Goal: Information Seeking & Learning: Compare options

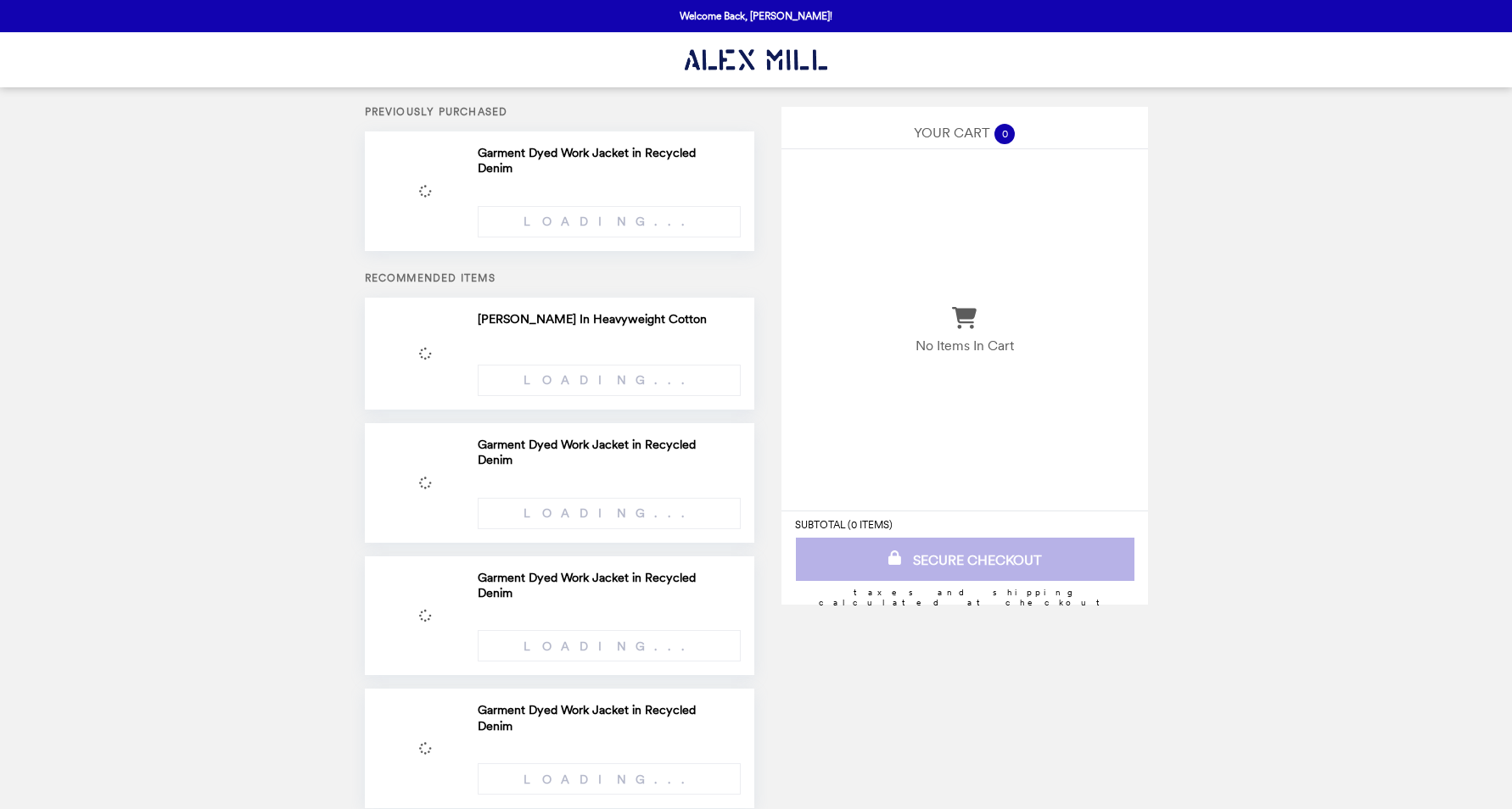
select select "**********"
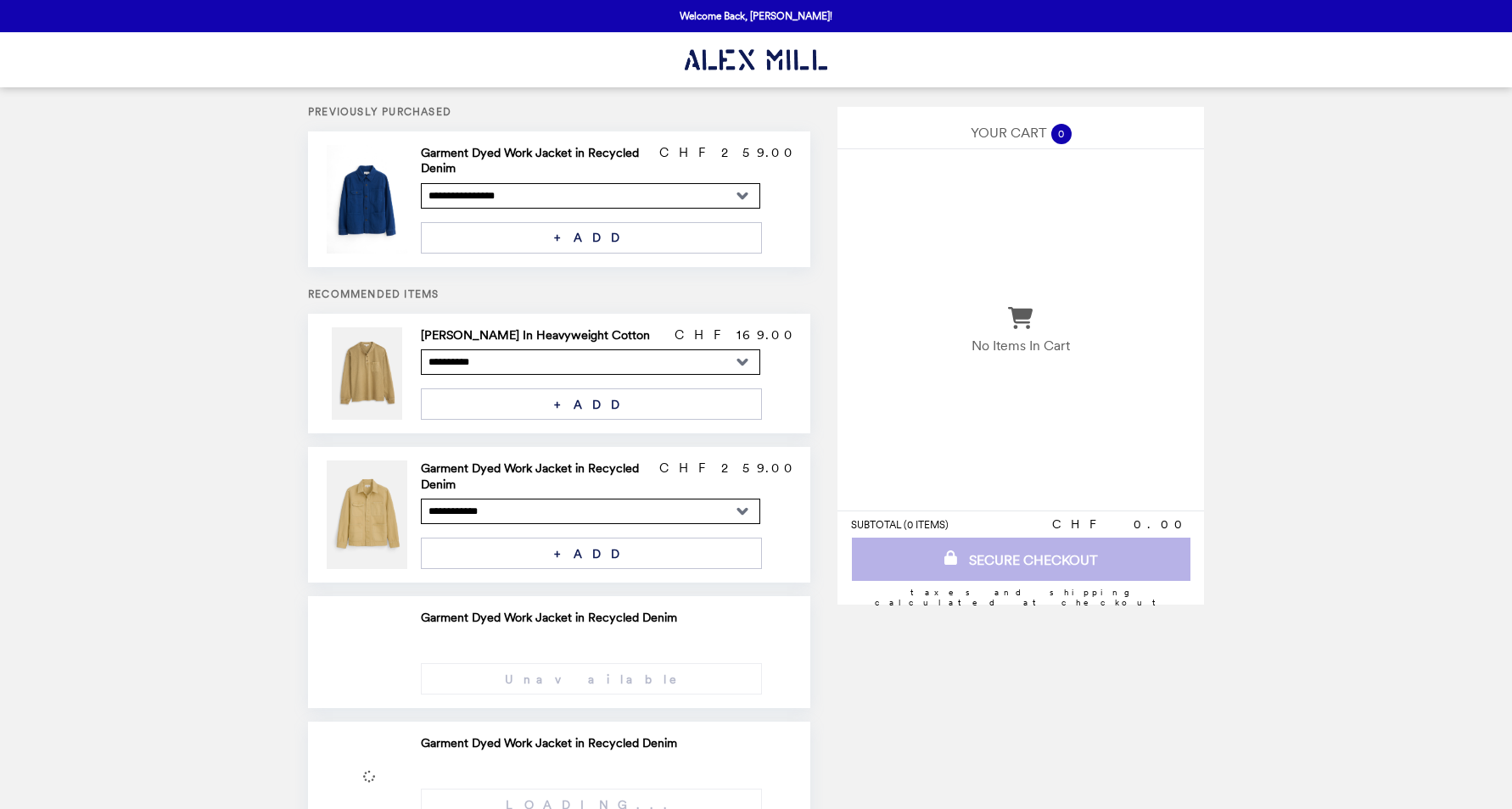
select select "**********"
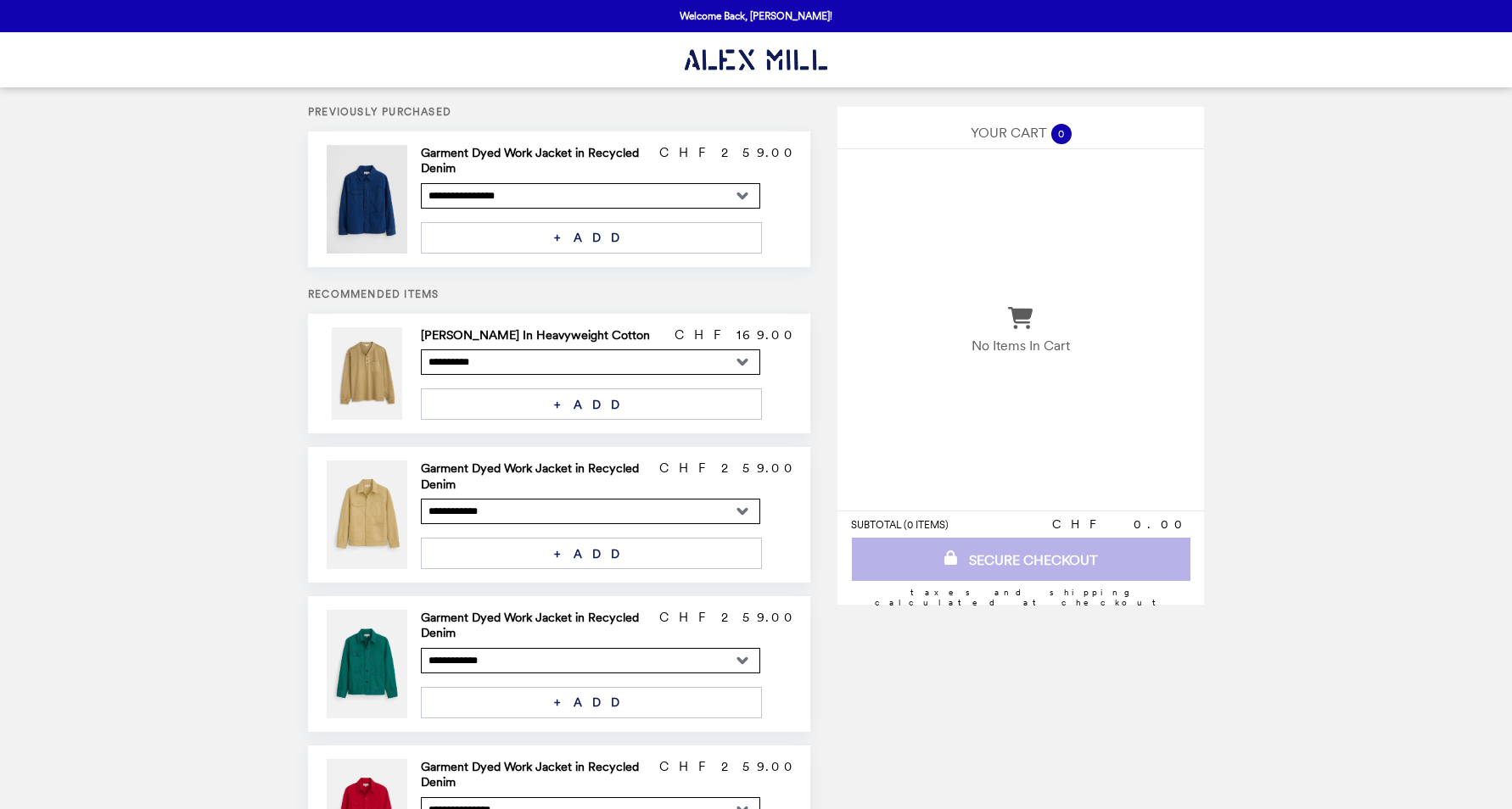
click at [370, 203] on img at bounding box center [370, 199] width 86 height 108
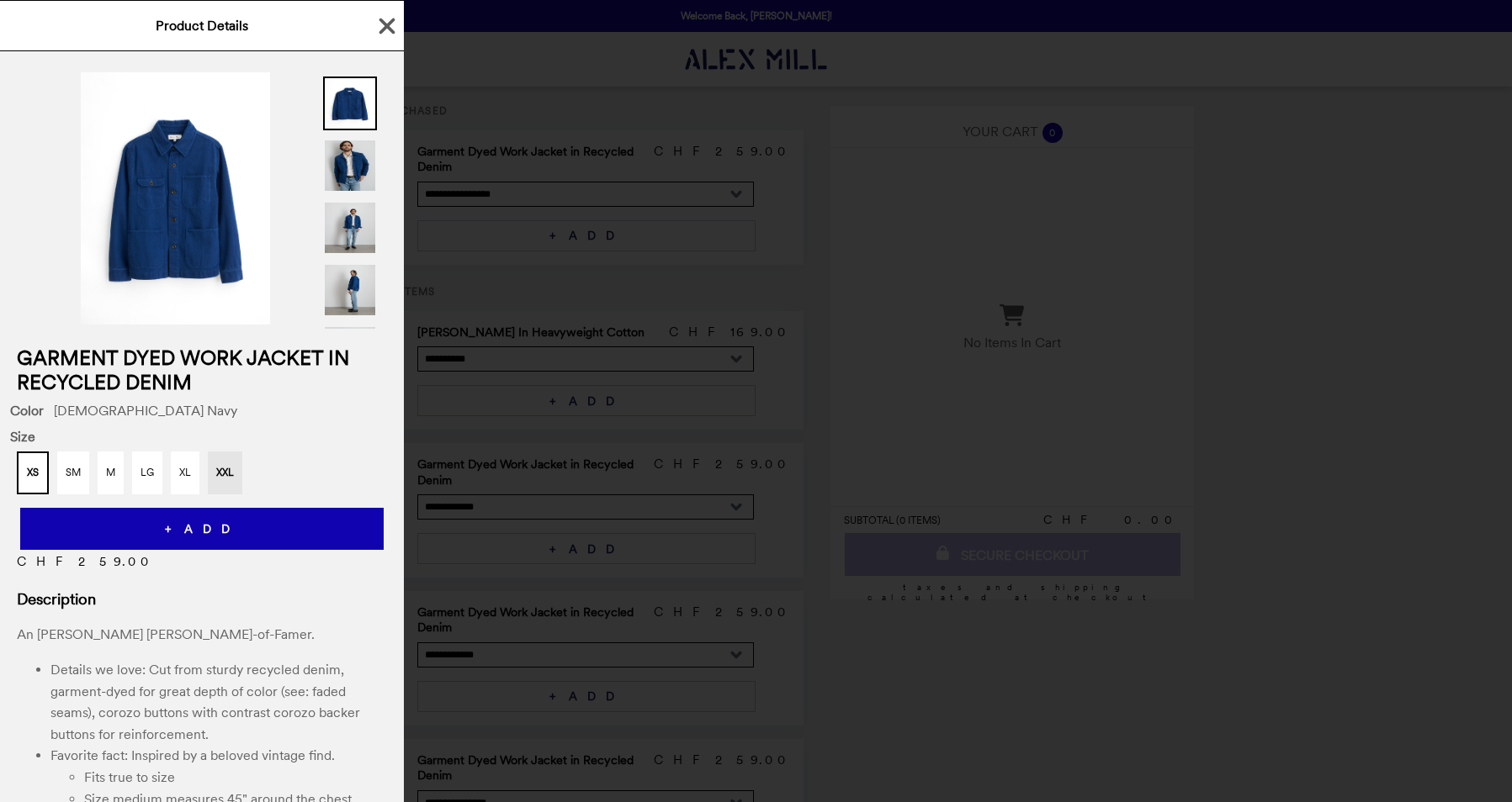
click at [1252, 226] on div "Product Details Garment Dyed Work Jacket in Recycled Denim Color French Navy Si…" at bounding box center [756, 401] width 1512 height 802
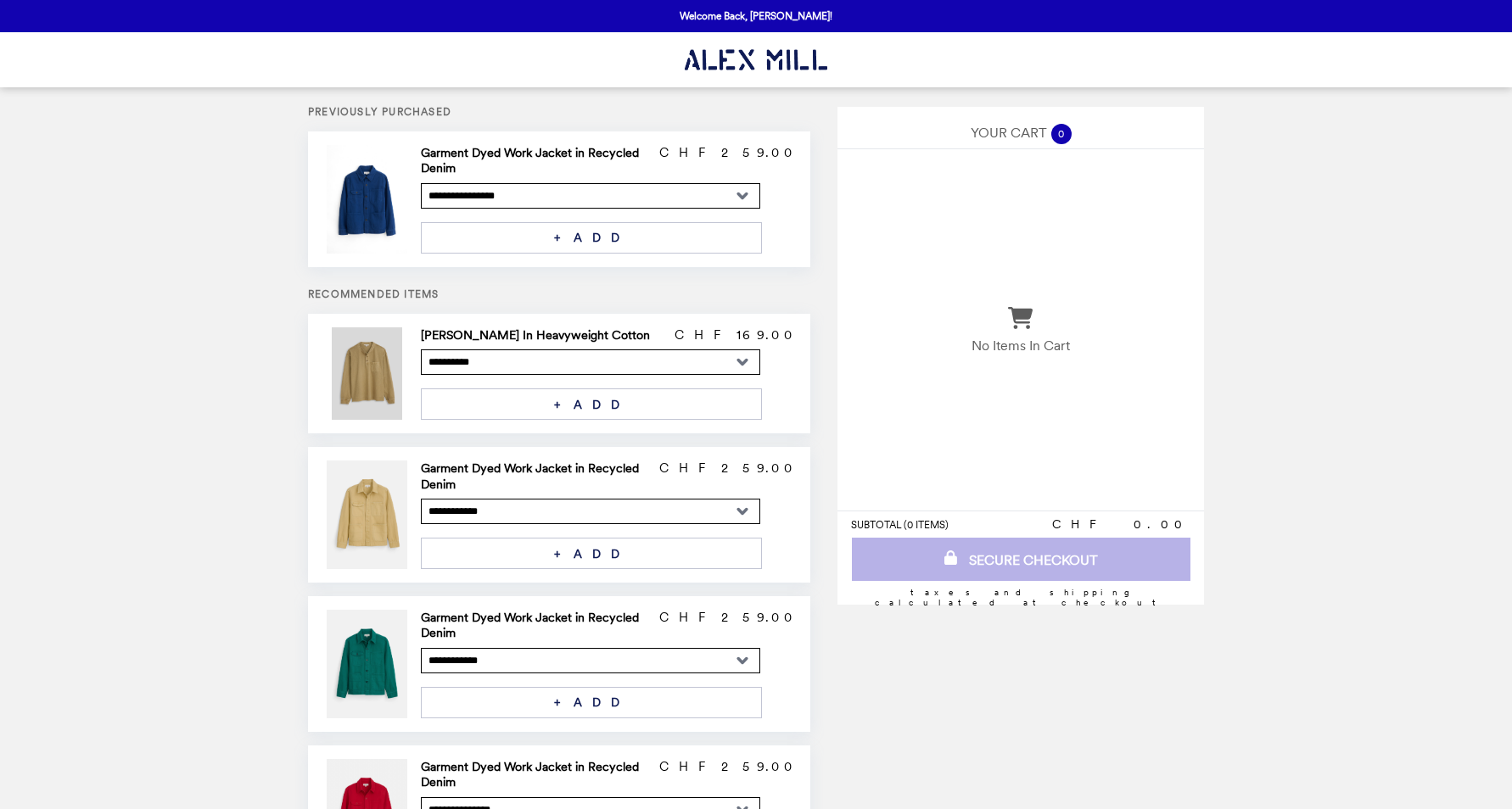
click at [376, 349] on img at bounding box center [369, 374] width 74 height 93
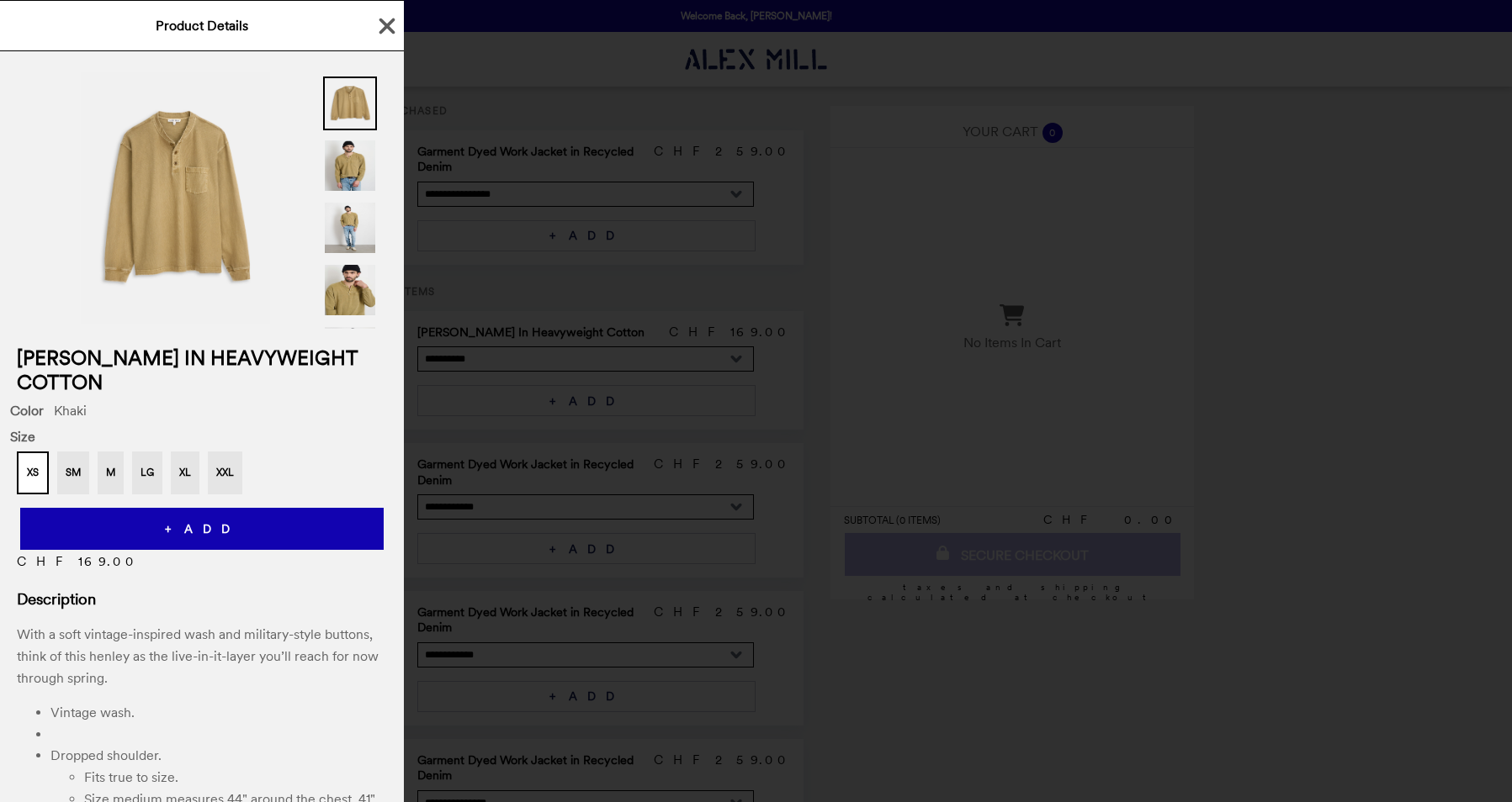
click at [609, 107] on div "Product Details [PERSON_NAME] In Heavyweight Cotton Color Khaki Size XS SM M LG…" at bounding box center [756, 401] width 1512 height 802
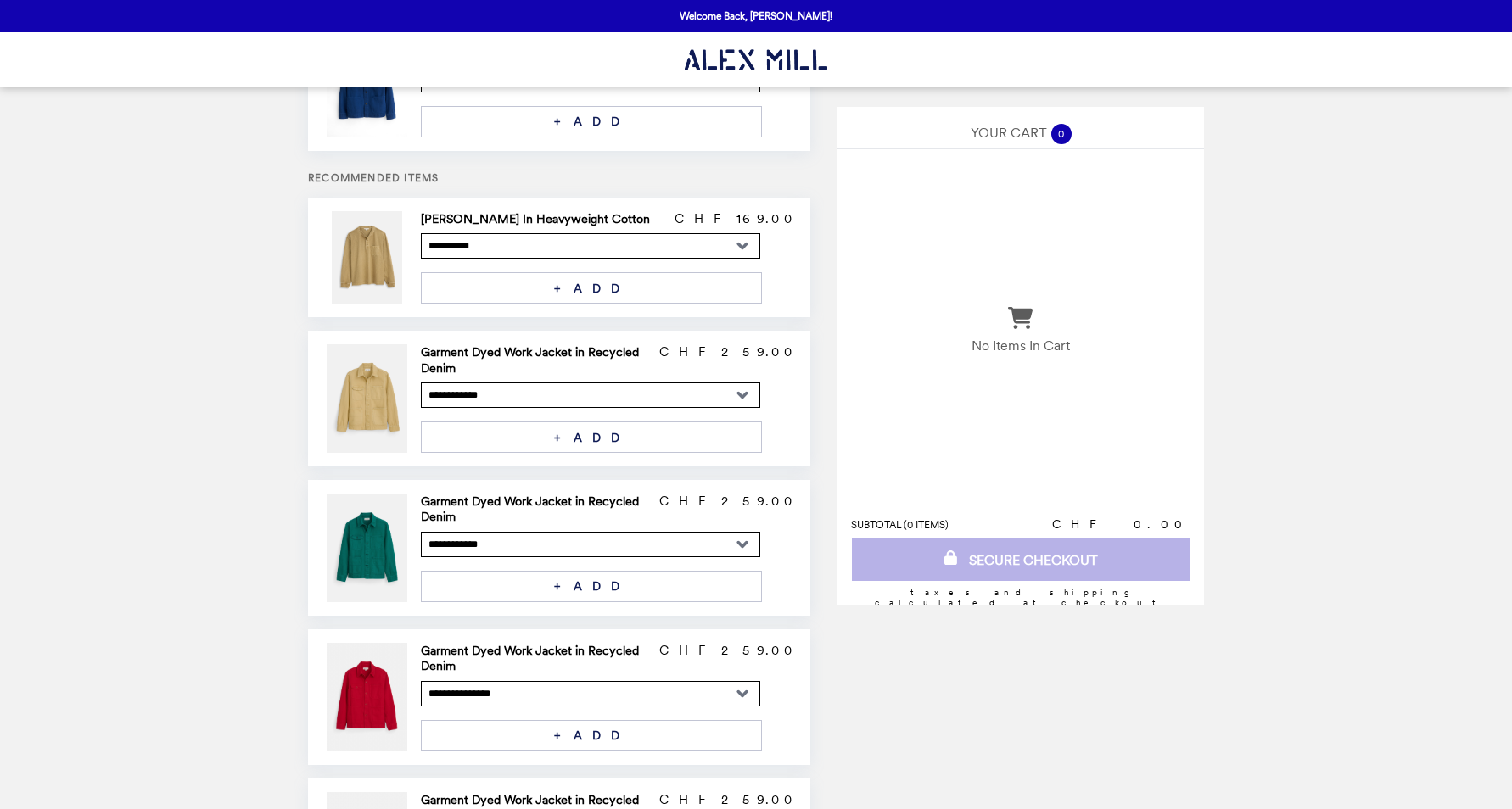
scroll to position [154, 0]
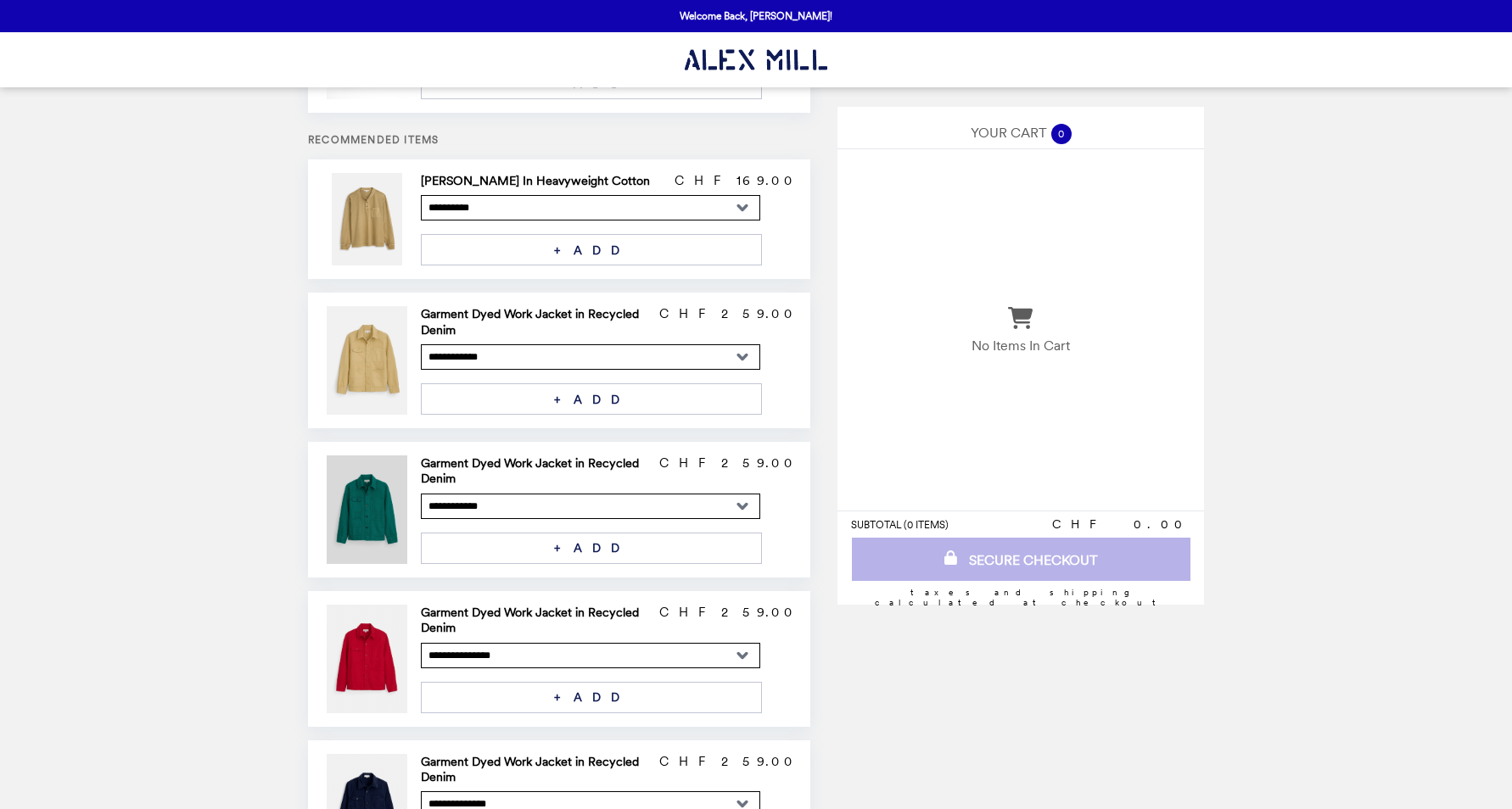
click at [390, 455] on img at bounding box center [370, 509] width 86 height 108
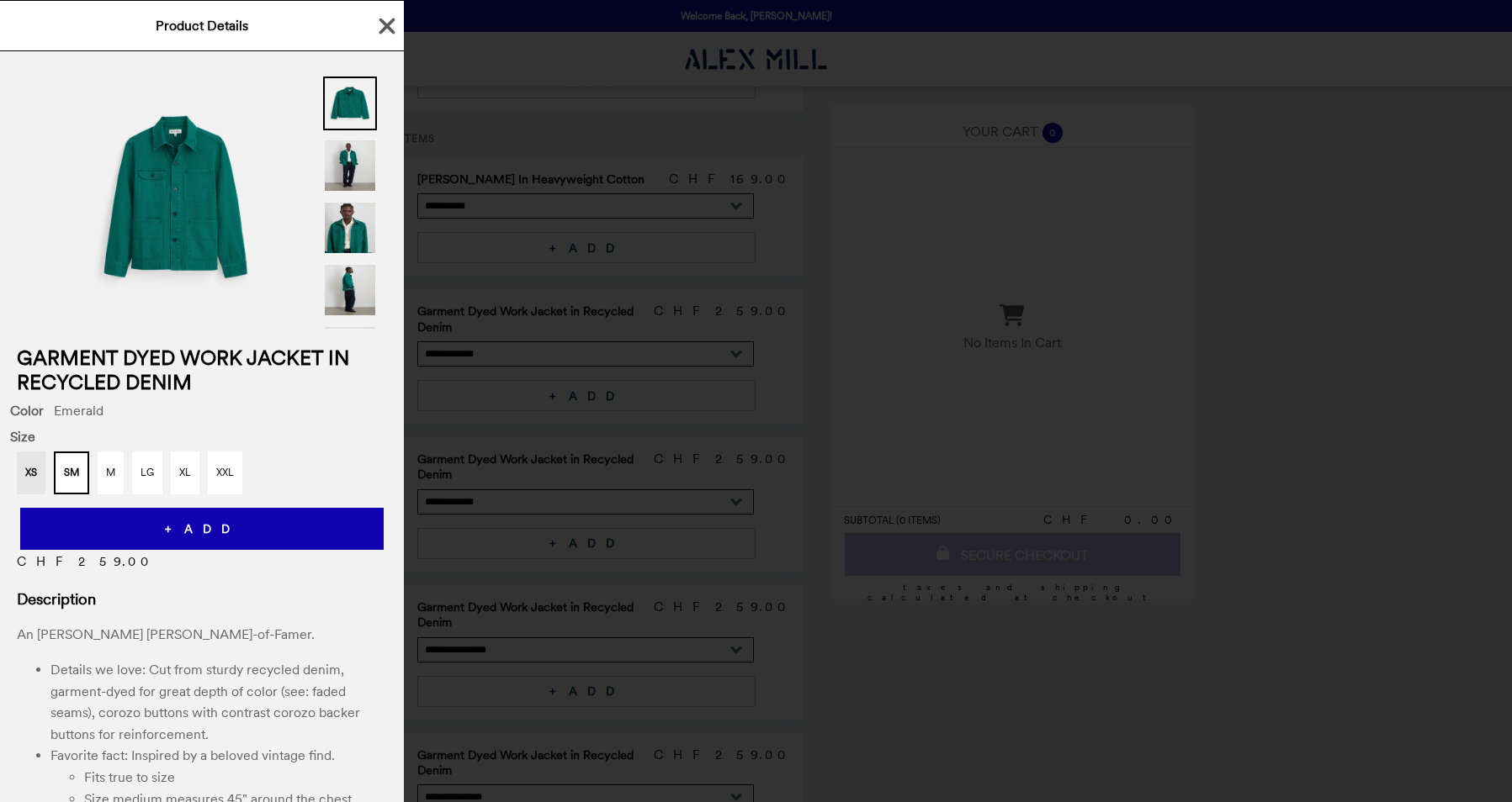
click at [650, 132] on div "Product Details Garment Dyed Work Jacket in Recycled Denim Color Emerald Size X…" at bounding box center [756, 401] width 1512 height 802
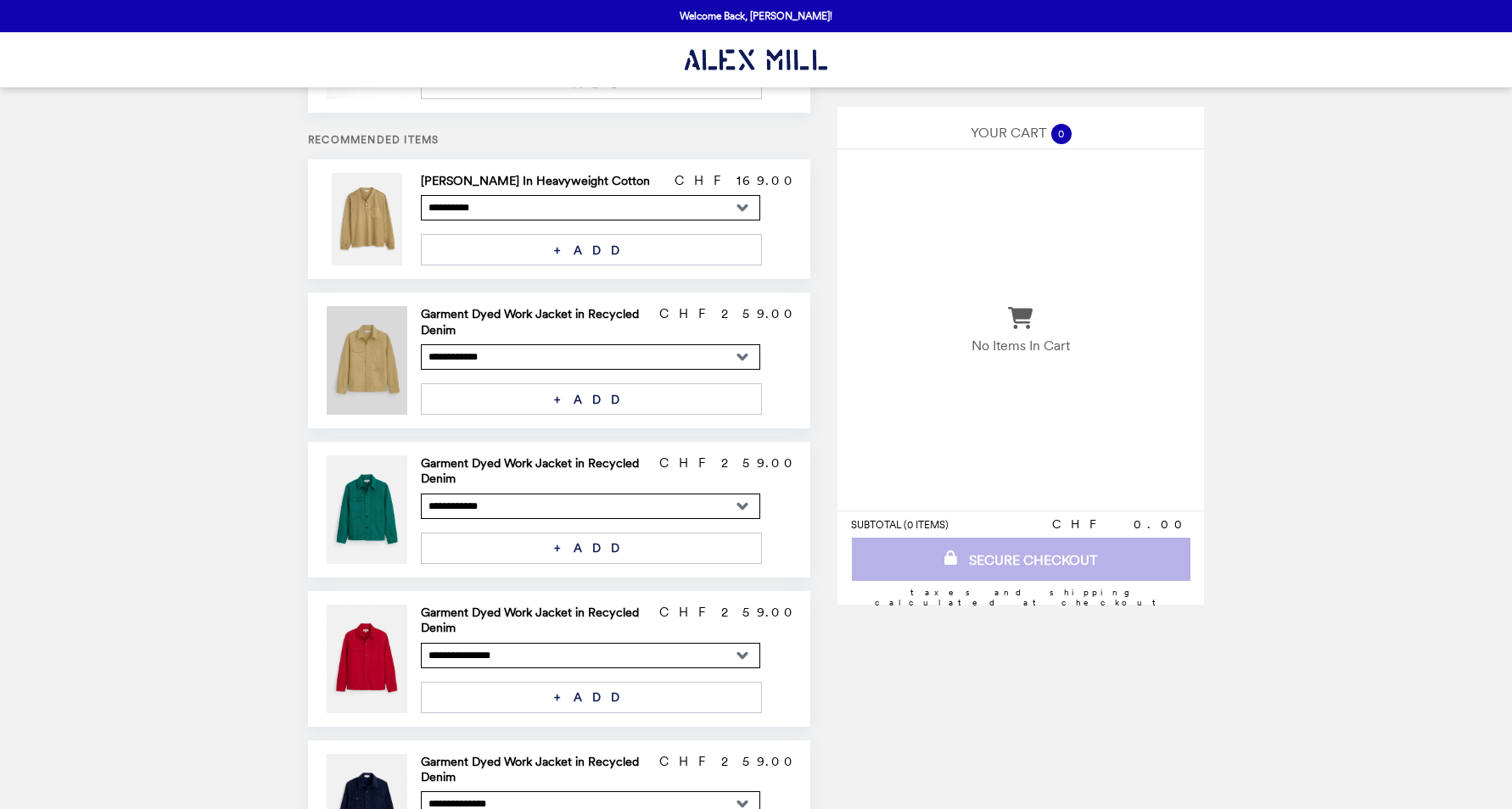
click at [379, 313] on img at bounding box center [370, 360] width 86 height 108
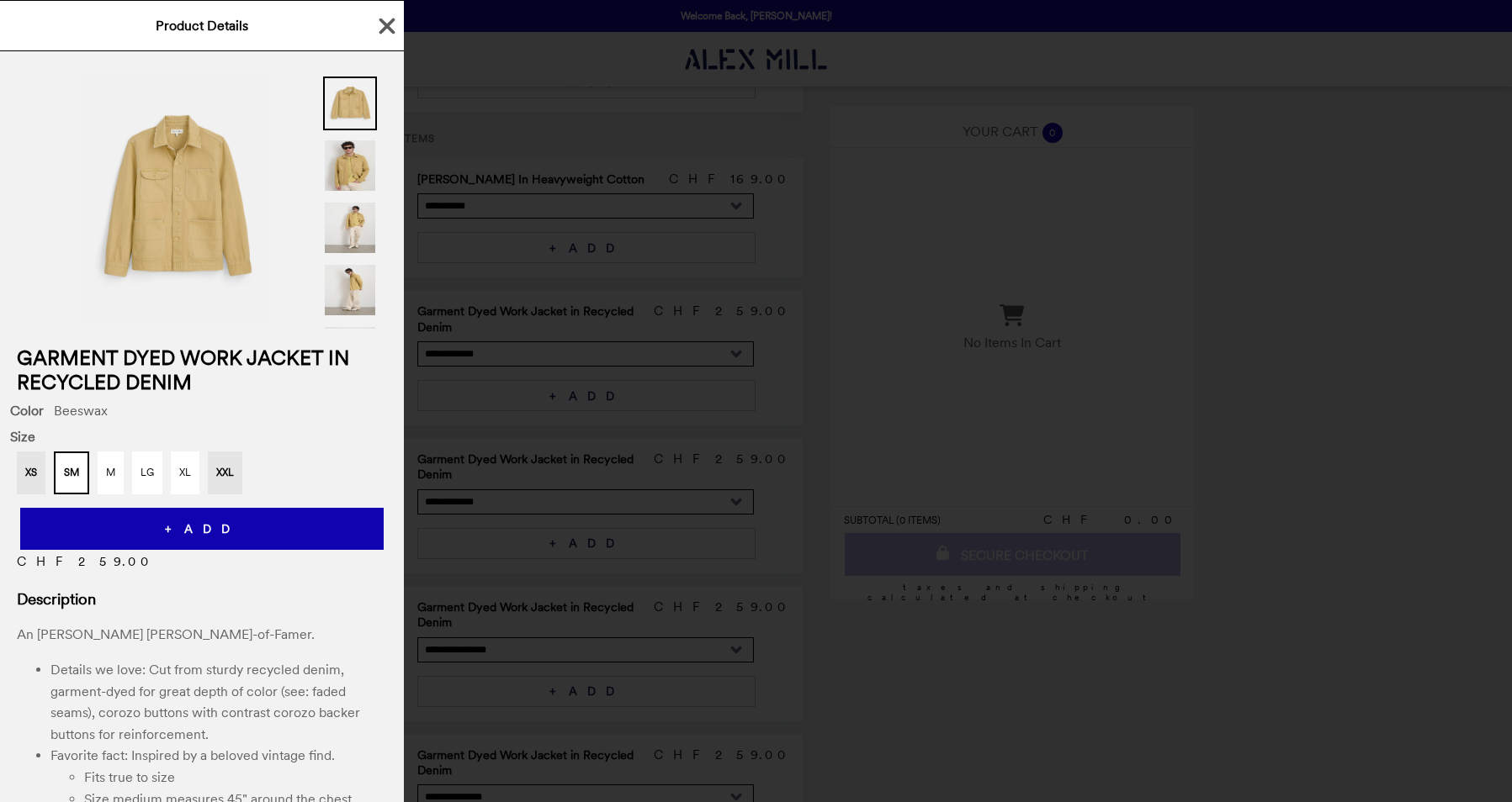
click at [534, 104] on div "Product Details Garment Dyed Work Jacket in Recycled Denim Color Beeswax Size X…" at bounding box center [756, 401] width 1512 height 802
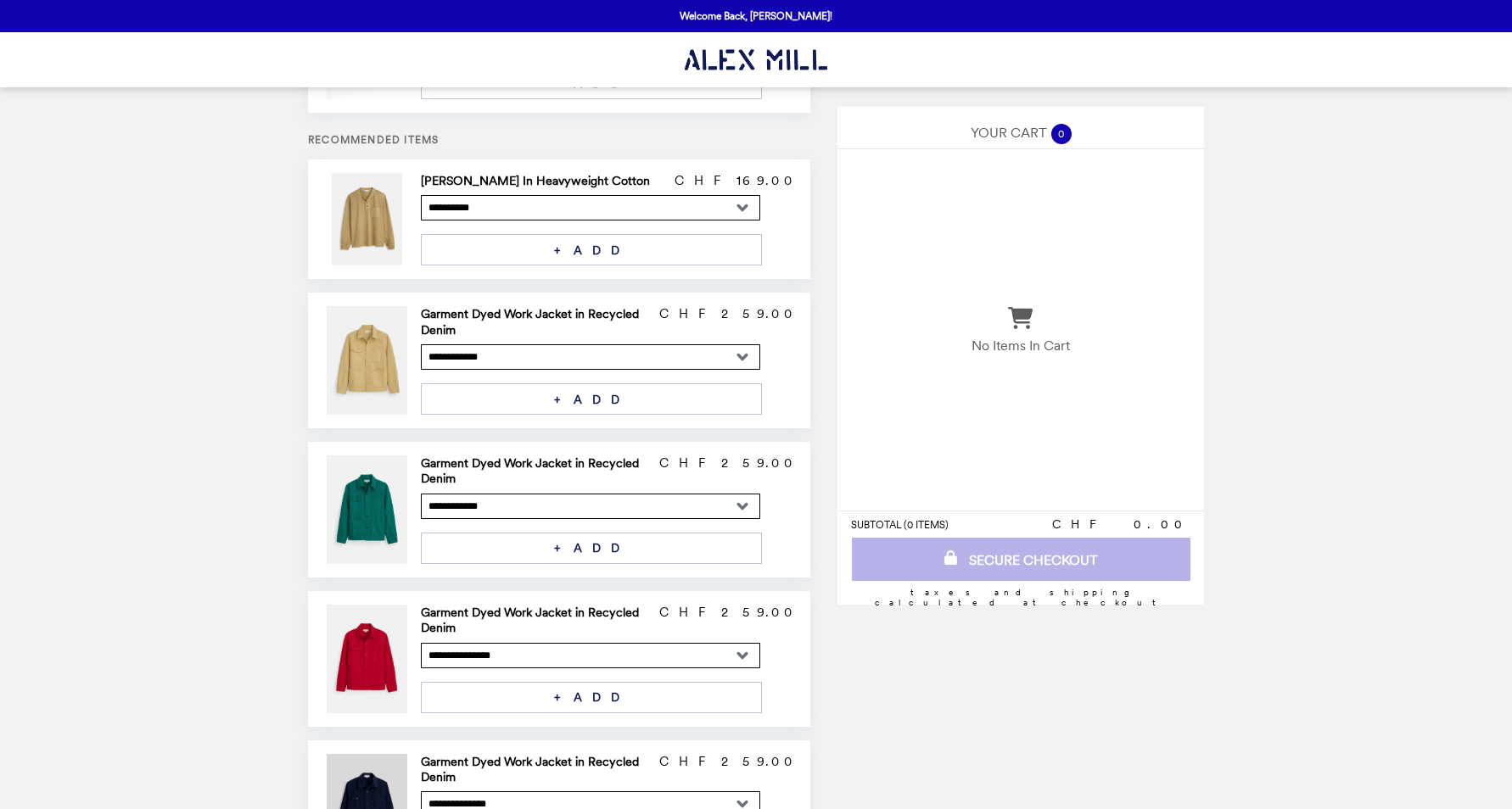
click at [385, 754] on img at bounding box center [370, 808] width 86 height 108
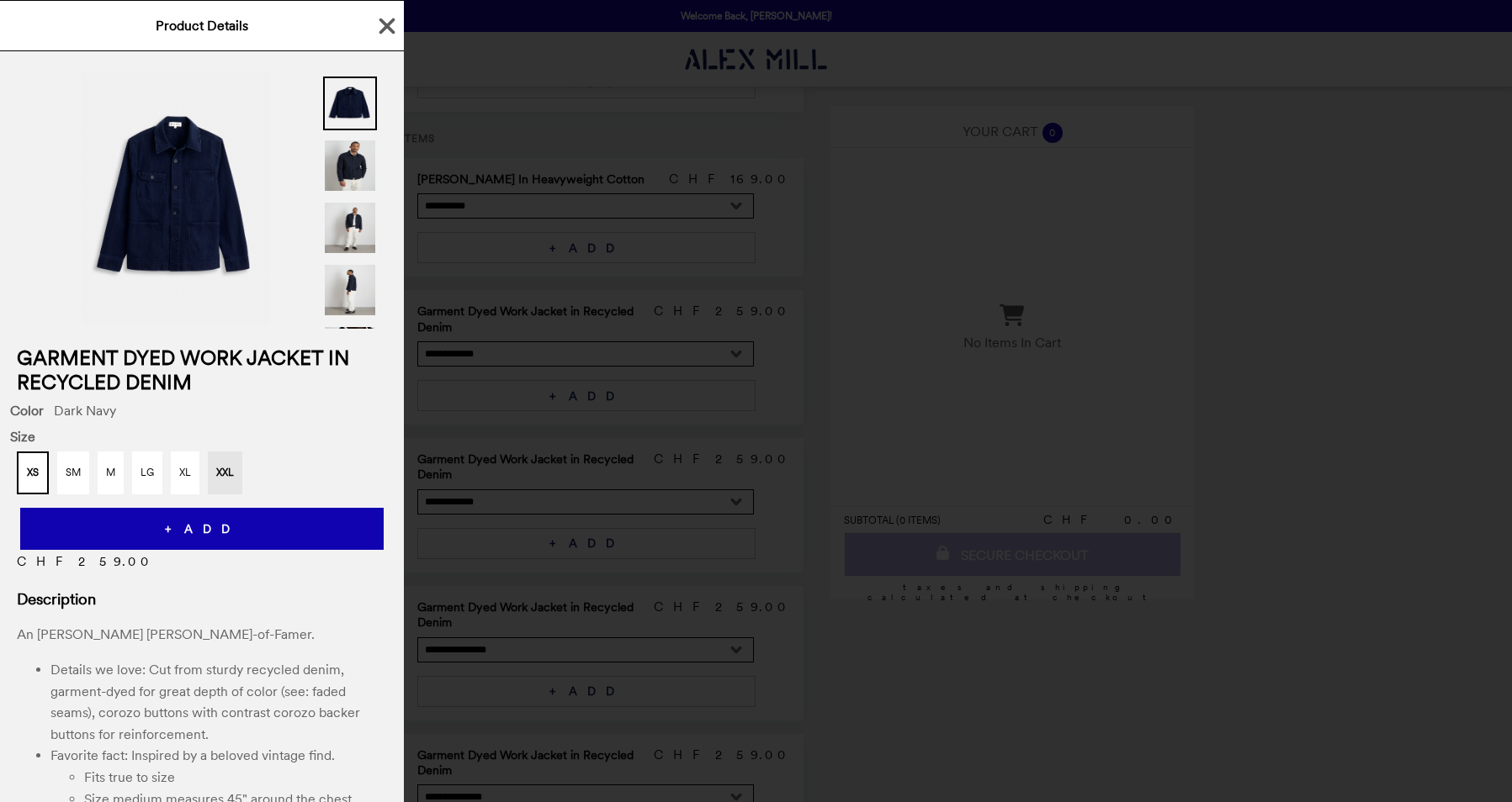
click at [511, 388] on div "Product Details Garment Dyed Work Jacket in Recycled Denim Color Dark Navy Size…" at bounding box center [756, 401] width 1512 height 802
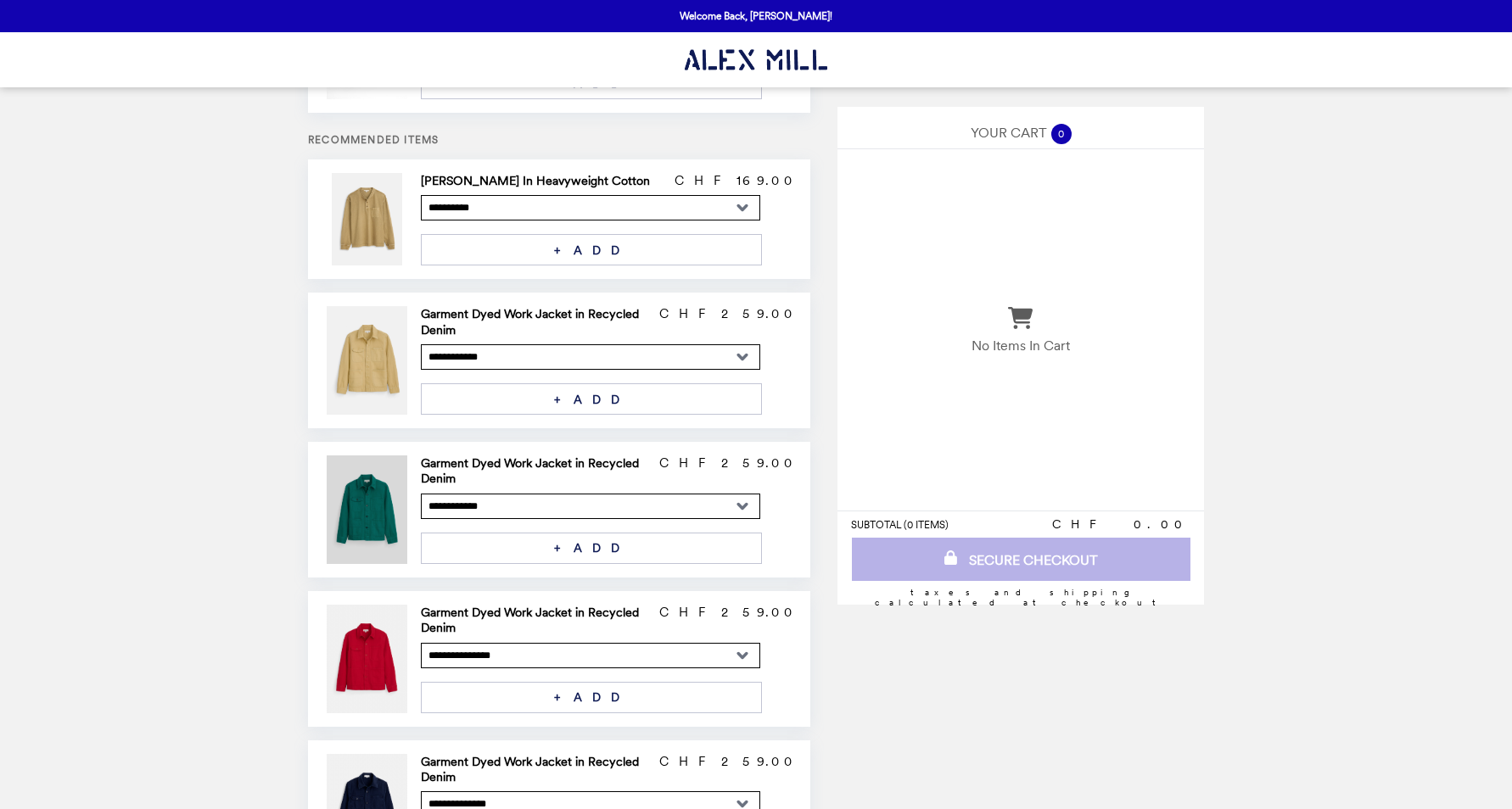
click at [385, 462] on img at bounding box center [370, 509] width 86 height 108
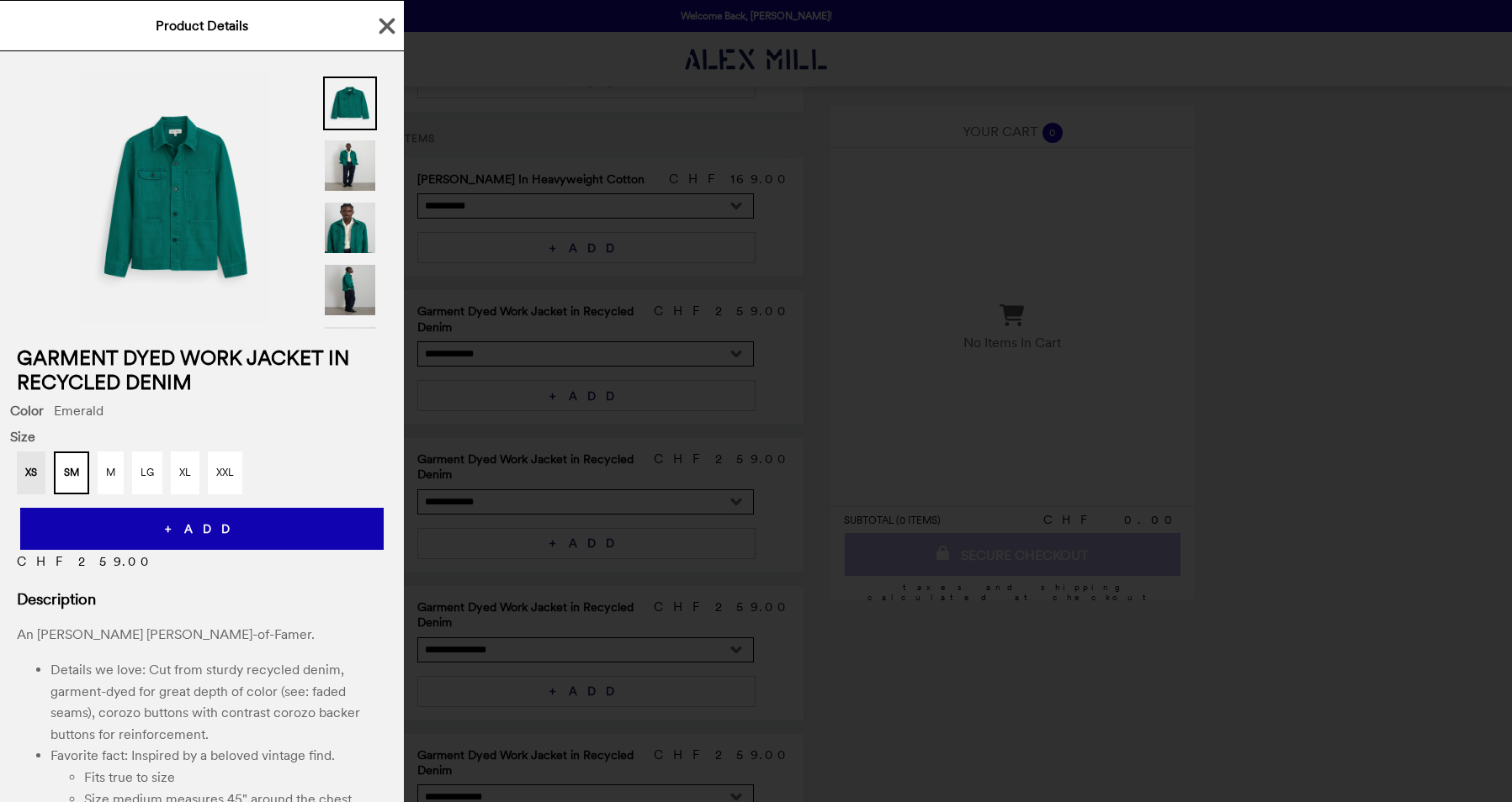
click at [349, 278] on img at bounding box center [350, 290] width 54 height 54
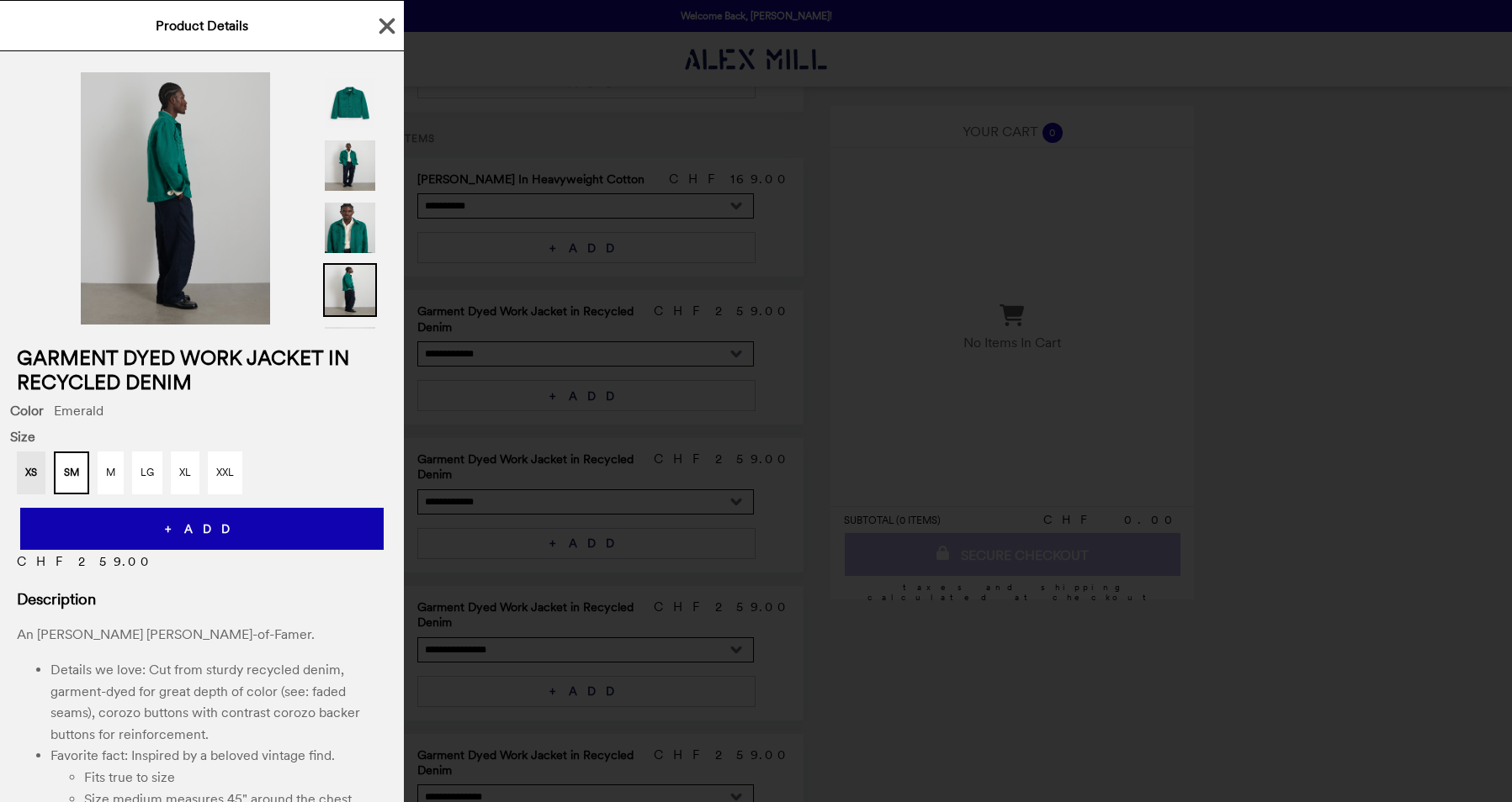
click at [180, 167] on img at bounding box center [175, 198] width 189 height 252
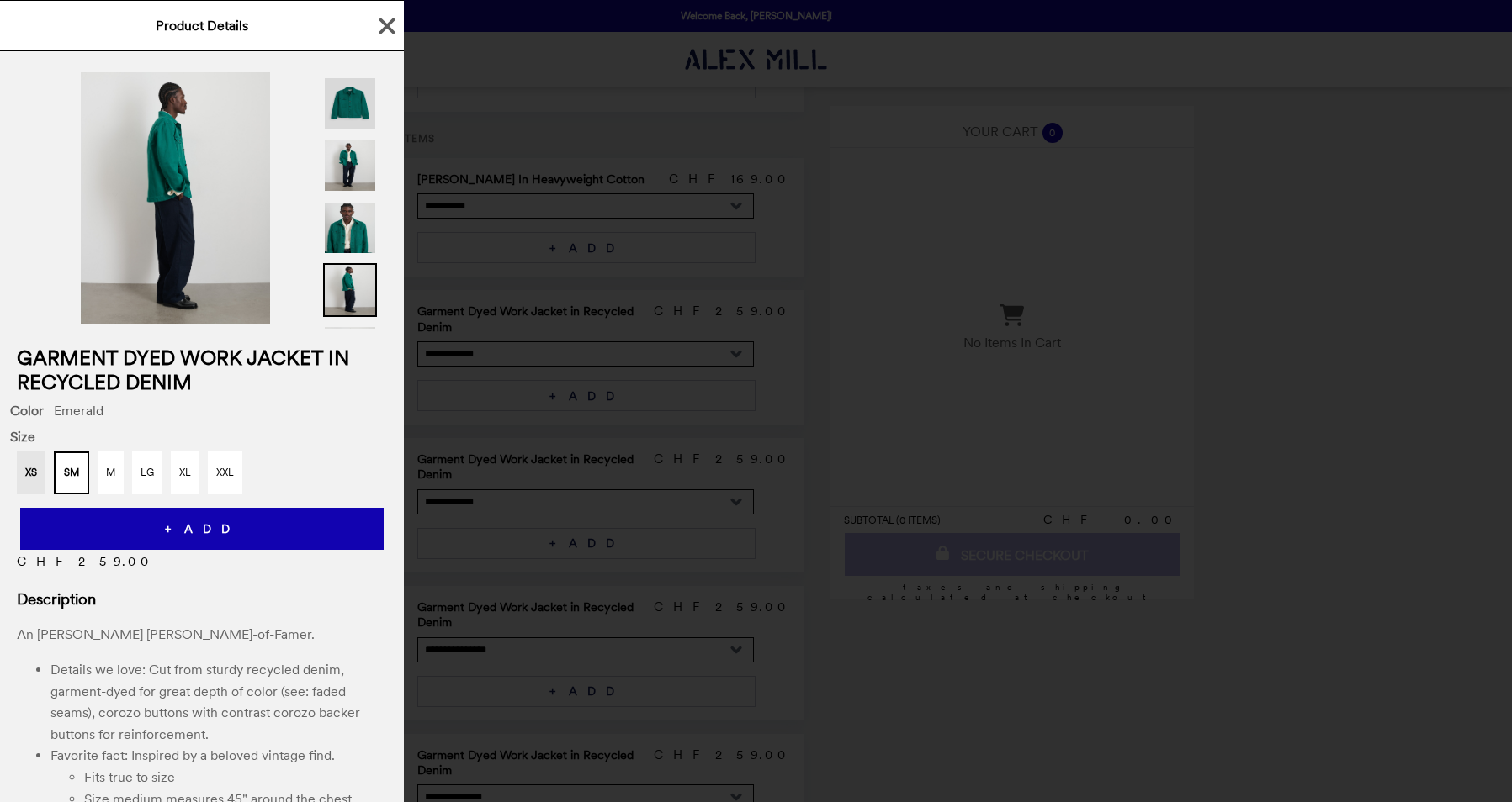
click at [354, 101] on img at bounding box center [350, 103] width 54 height 54
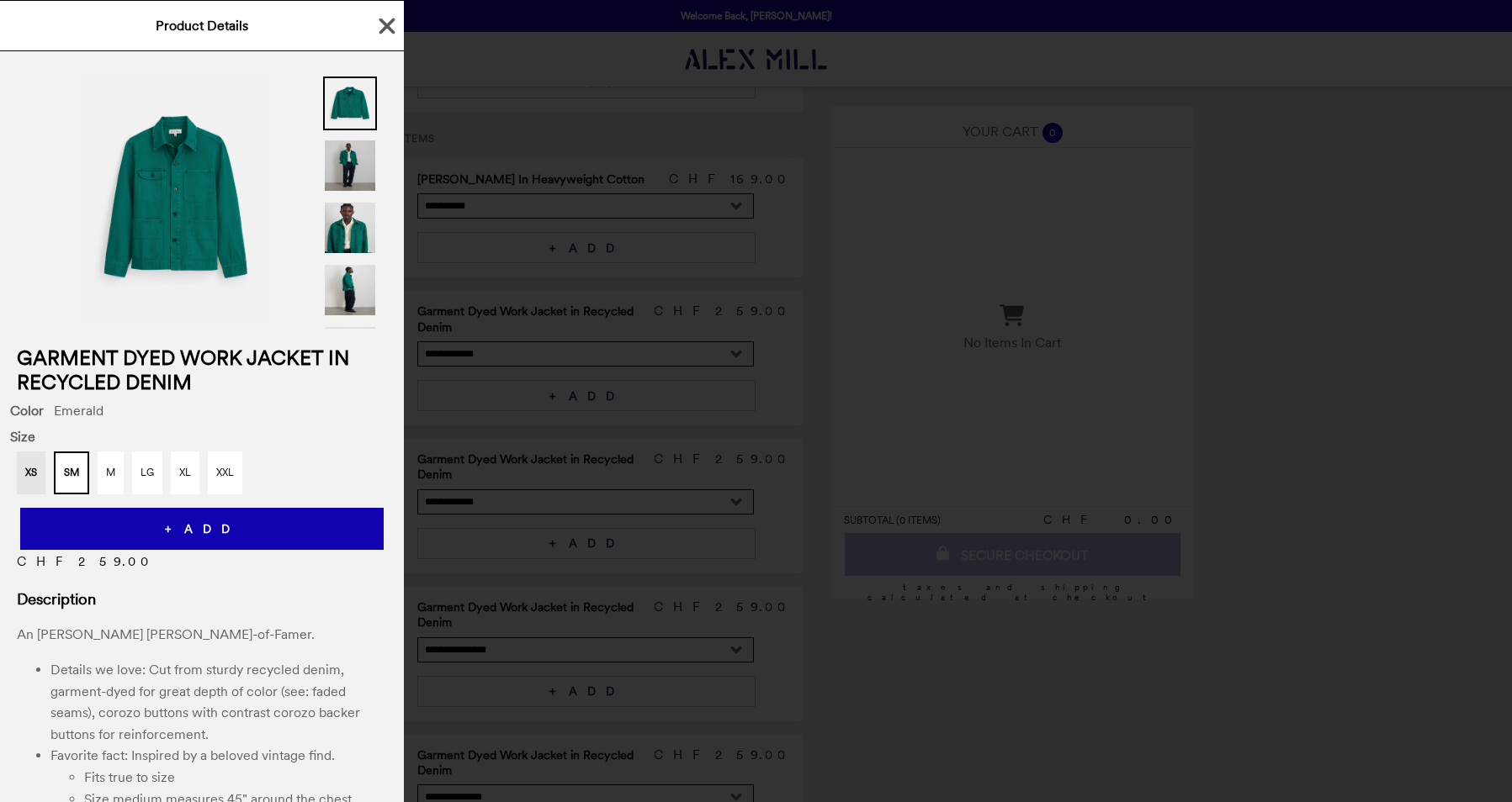
click at [349, 165] on img at bounding box center [350, 165] width 54 height 54
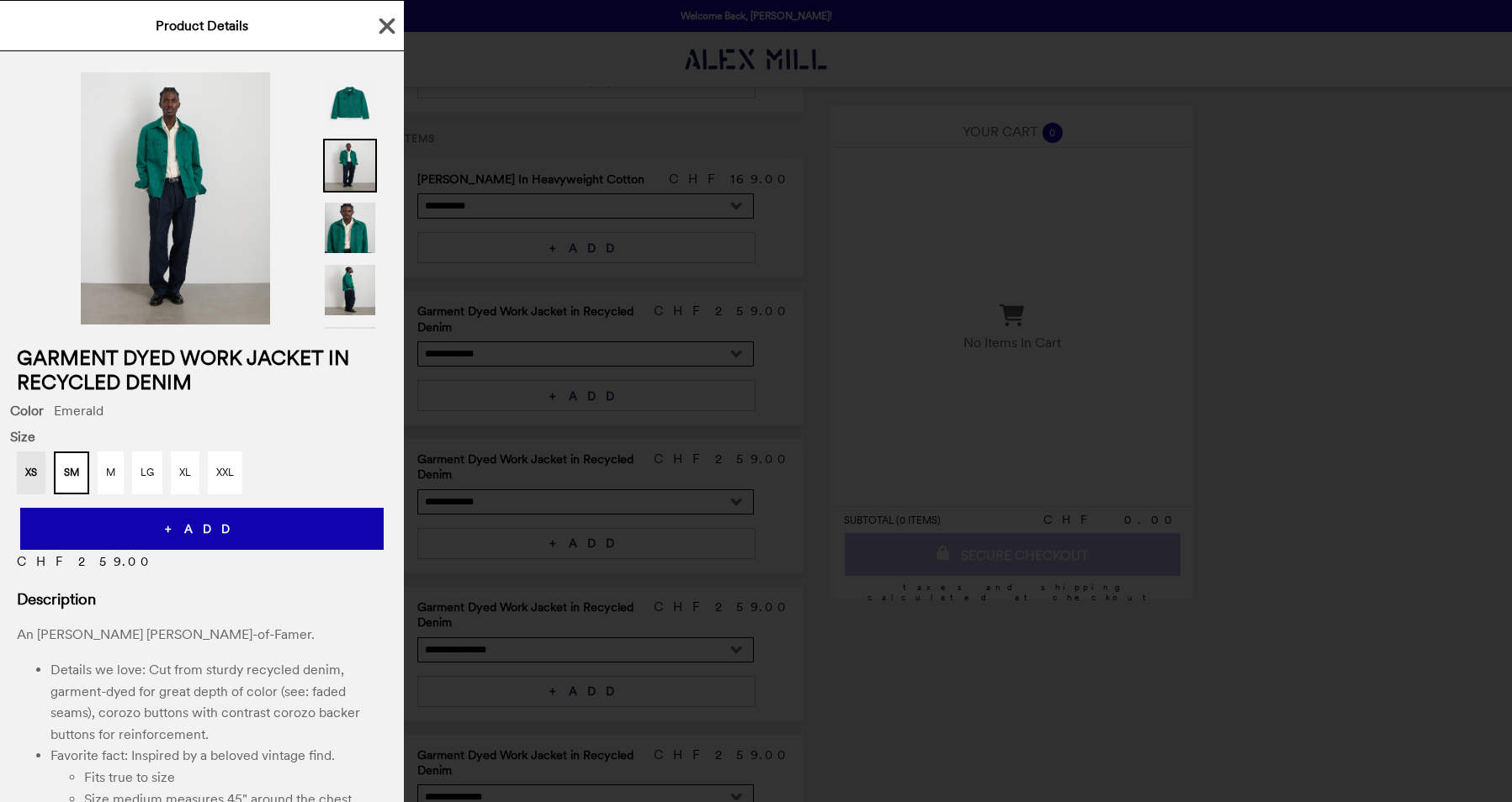
click at [455, 95] on div "Product Details Garment Dyed Work Jacket in Recycled Denim Color Emerald Size X…" at bounding box center [756, 401] width 1512 height 802
